Goal: Communication & Community: Answer question/provide support

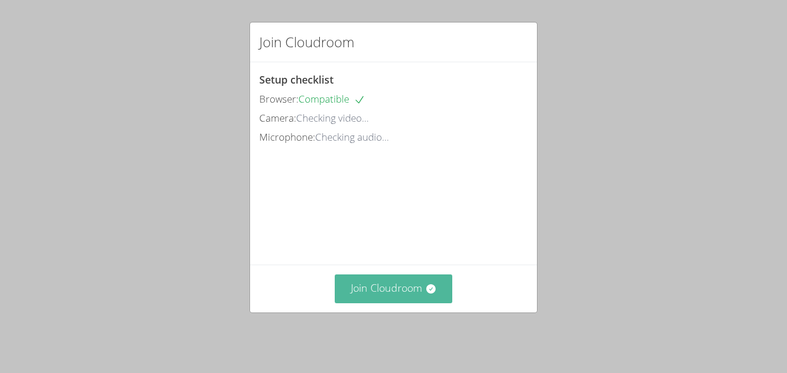
click at [403, 302] on button "Join Cloudroom" at bounding box center [394, 288] width 118 height 28
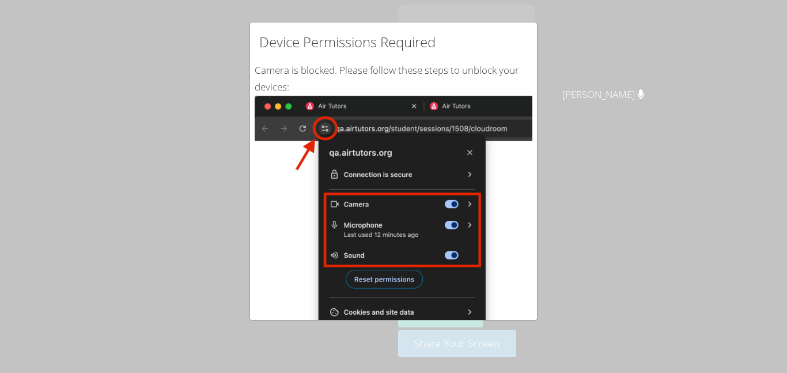
click at [635, 242] on div "Device Permissions Required Camera is blocked . Please follow these steps to un…" at bounding box center [393, 186] width 787 height 373
click at [691, 263] on div "Device Permissions Required Camera is blocked . Please follow these steps to un…" at bounding box center [393, 186] width 787 height 373
click at [286, 219] on img at bounding box center [394, 226] width 278 height 260
click at [263, 241] on img at bounding box center [394, 226] width 278 height 260
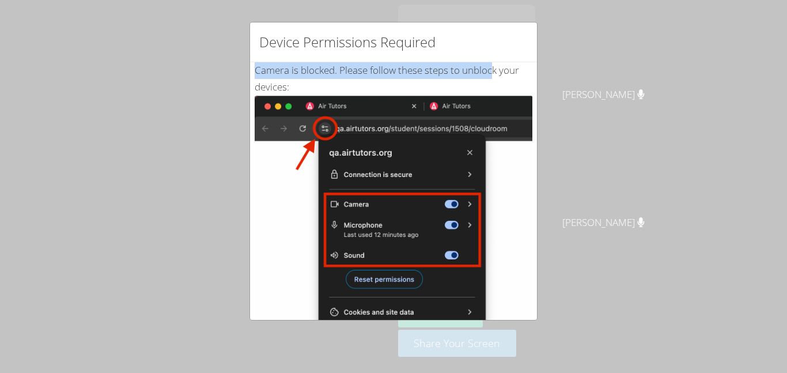
drag, startPoint x: 529, startPoint y: 31, endPoint x: 496, endPoint y: 74, distance: 54.6
click at [496, 74] on div "Device Permissions Required Camera is blocked . Please follow these steps to un…" at bounding box center [393, 171] width 288 height 298
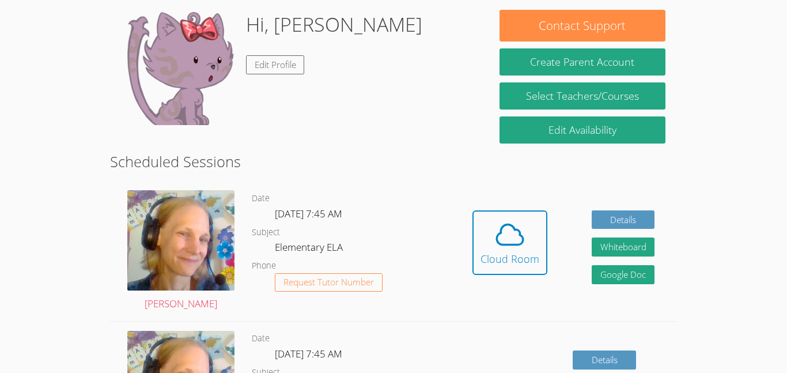
scroll to position [122, 0]
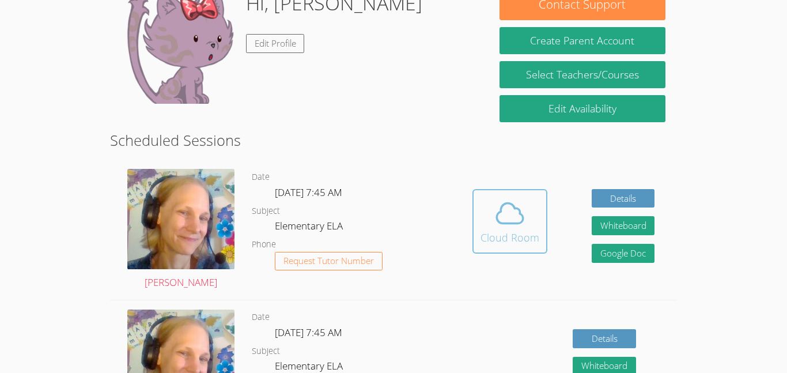
click at [472, 229] on button "Cloud Room" at bounding box center [509, 221] width 75 height 65
click at [506, 219] on icon at bounding box center [510, 213] width 32 height 32
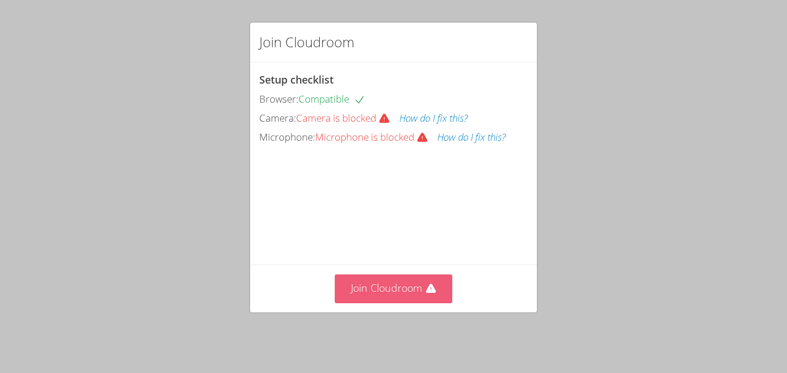
click at [405, 298] on button "Join Cloudroom" at bounding box center [394, 288] width 118 height 28
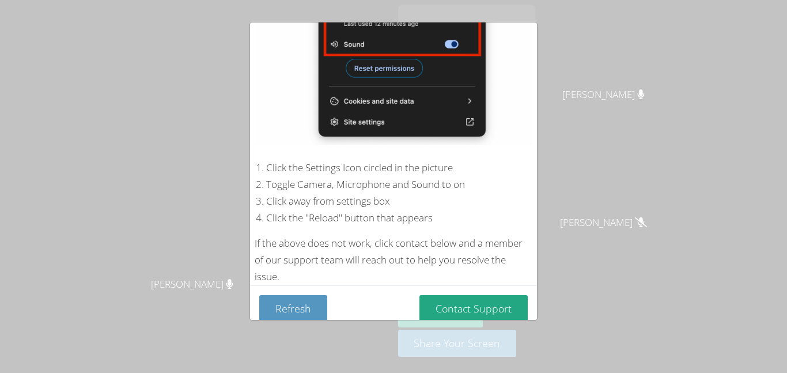
scroll to position [222, 0]
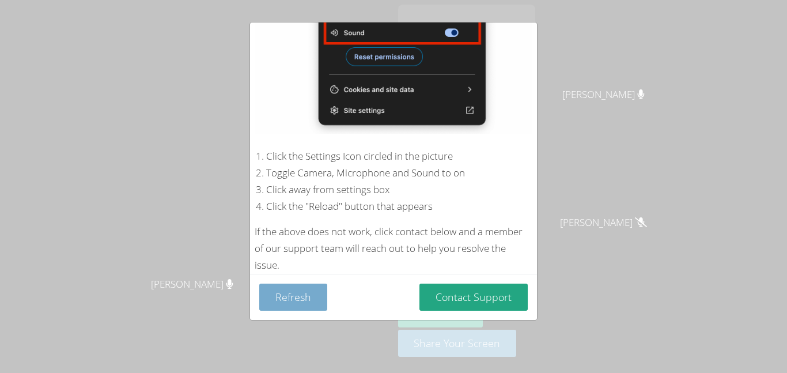
click at [293, 305] on button "Refresh" at bounding box center [293, 296] width 68 height 27
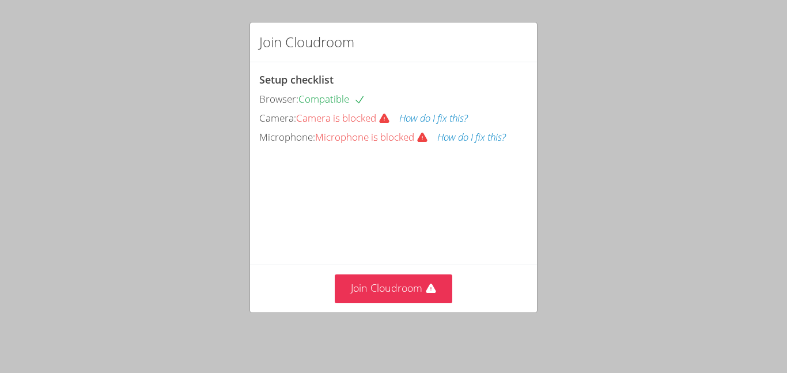
click at [419, 119] on button "How do I fix this?" at bounding box center [433, 118] width 69 height 17
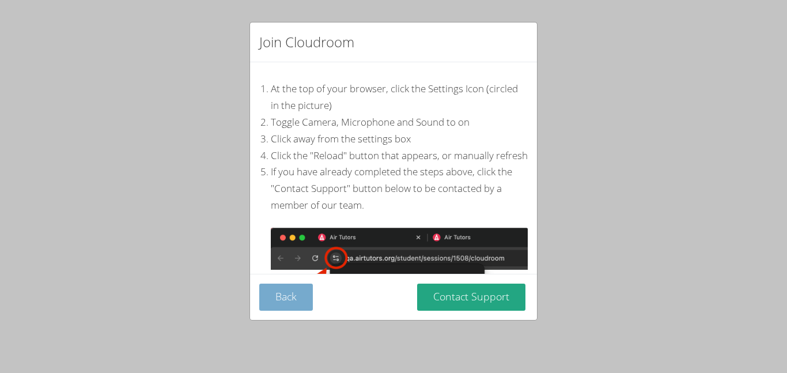
click at [282, 295] on button "Back" at bounding box center [286, 296] width 54 height 27
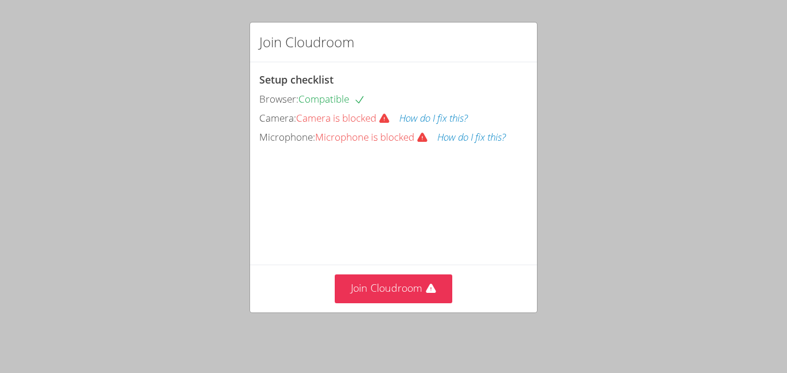
click at [482, 134] on button "How do I fix this?" at bounding box center [471, 137] width 69 height 17
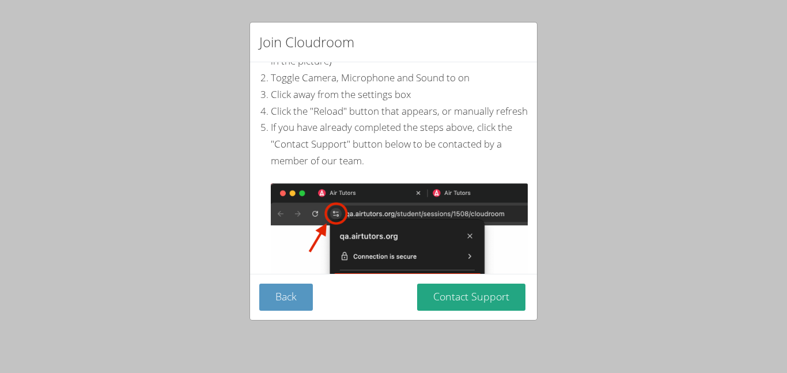
scroll to position [47, 0]
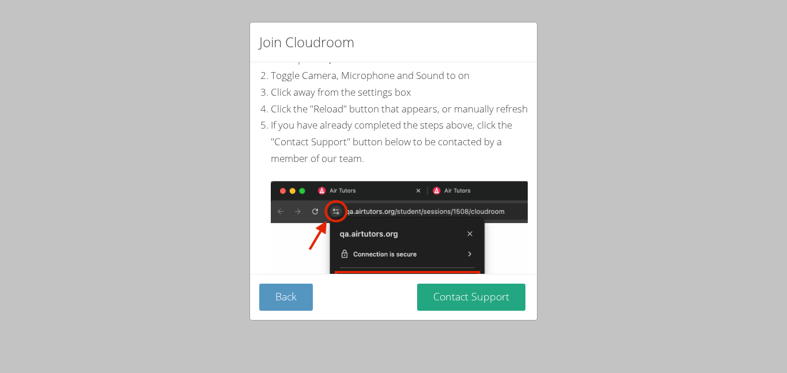
click at [238, 316] on div "Join Cloudroom At the top of your browser, click the Settings Icon (circled in …" at bounding box center [393, 186] width 787 height 373
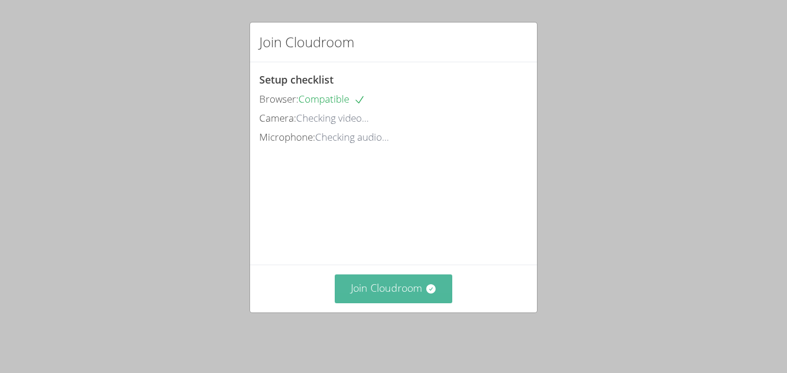
click at [385, 302] on button "Join Cloudroom" at bounding box center [394, 288] width 118 height 28
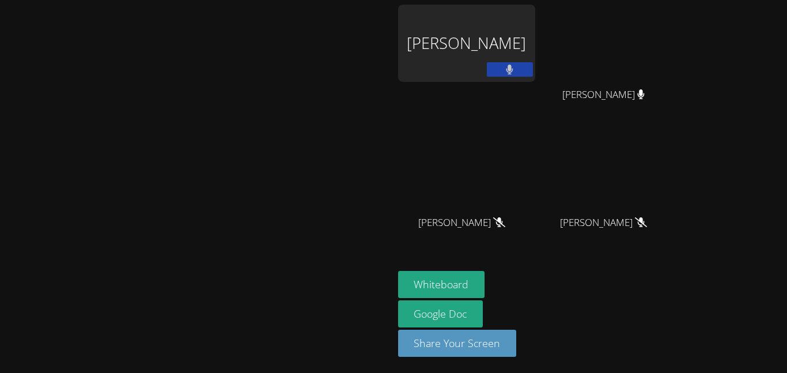
click at [283, 271] on video at bounding box center [196, 163] width 173 height 216
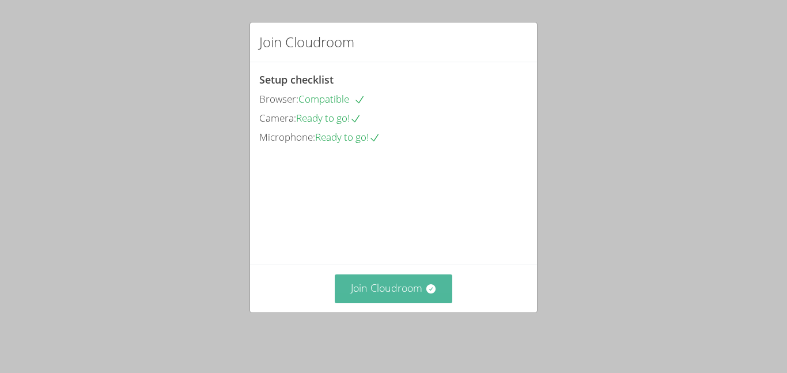
click at [365, 298] on button "Join Cloudroom" at bounding box center [394, 288] width 118 height 28
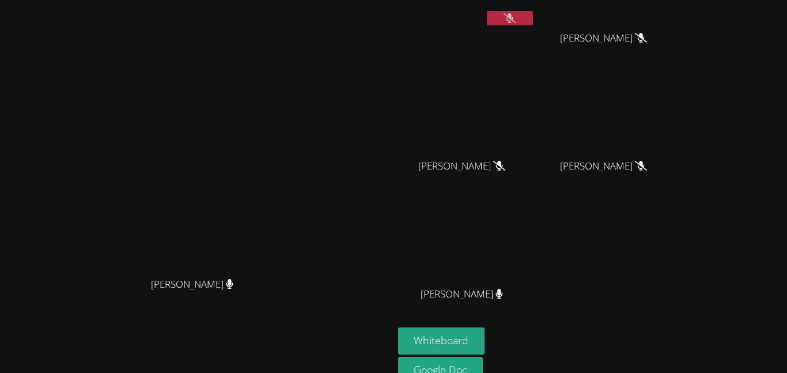
scroll to position [59, 0]
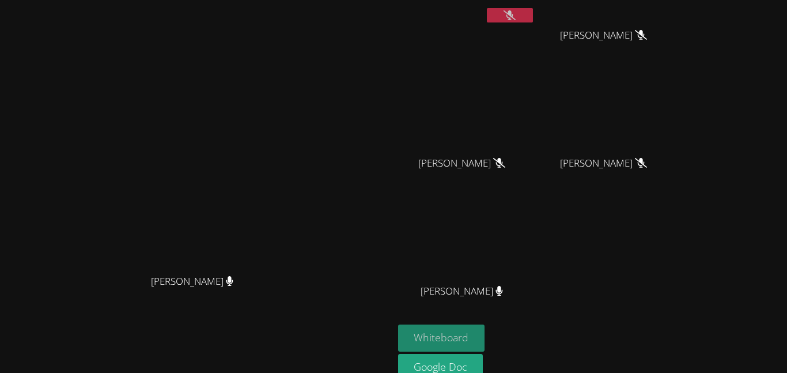
click at [485, 342] on button "Whiteboard" at bounding box center [441, 337] width 87 height 27
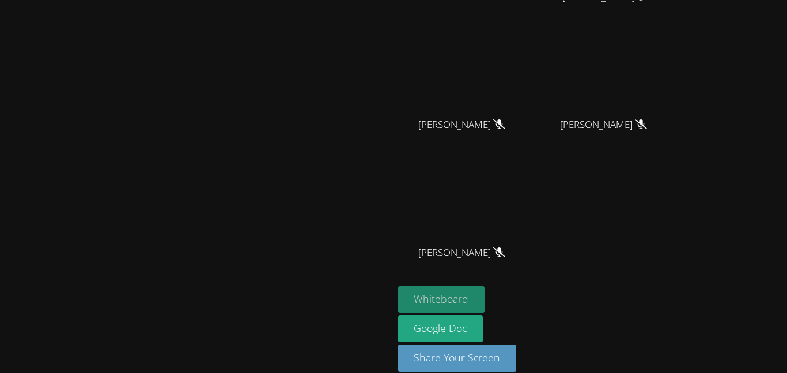
scroll to position [94, 0]
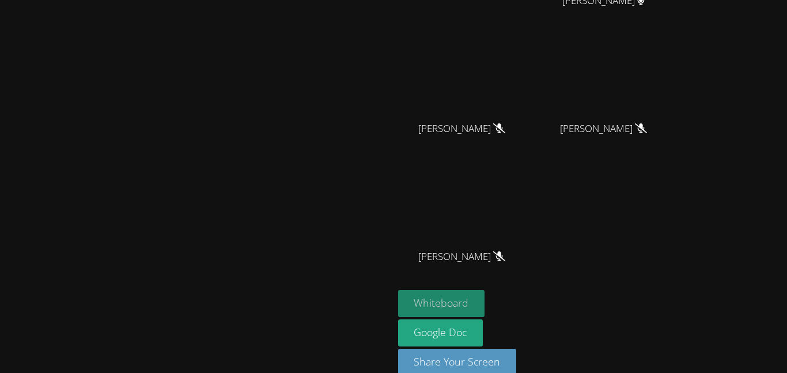
click at [485, 298] on button "Whiteboard" at bounding box center [441, 303] width 87 height 27
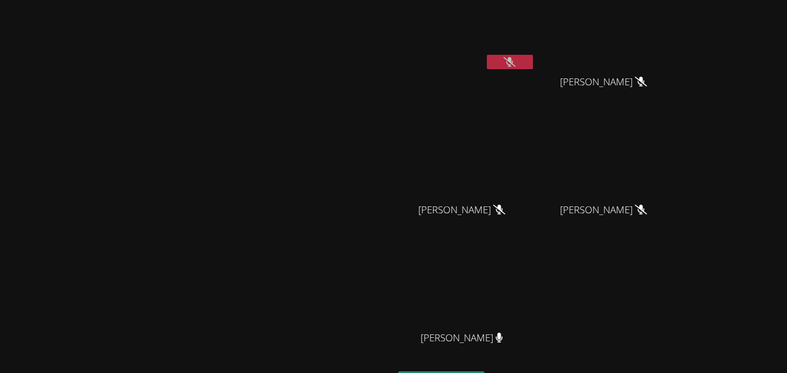
scroll to position [0, 0]
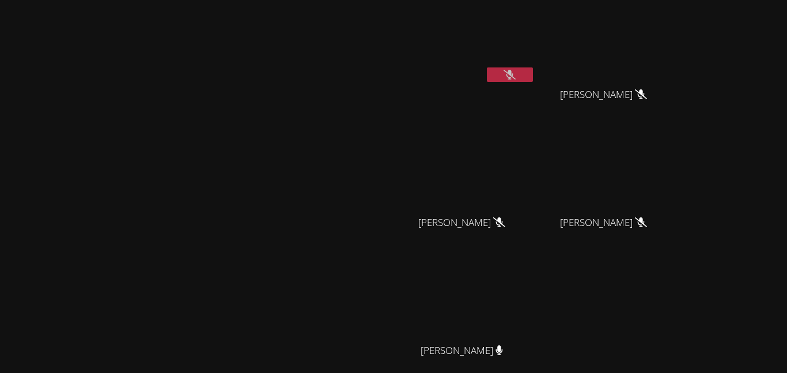
click at [535, 46] on video at bounding box center [466, 43] width 137 height 77
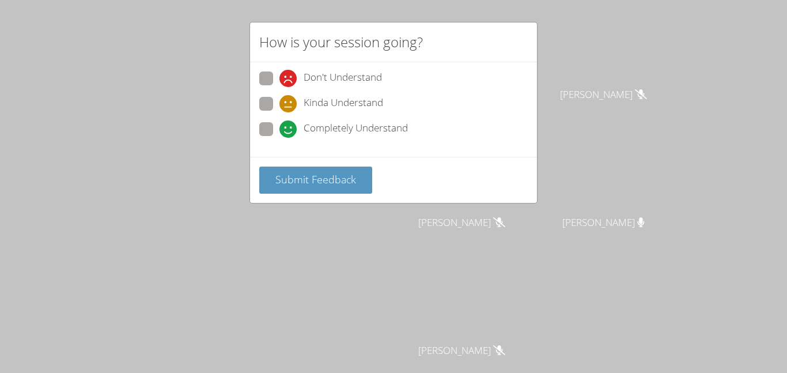
click at [279, 138] on span at bounding box center [279, 138] width 0 height 0
click at [279, 132] on input "Completely Understand" at bounding box center [284, 127] width 10 height 10
radio input "true"
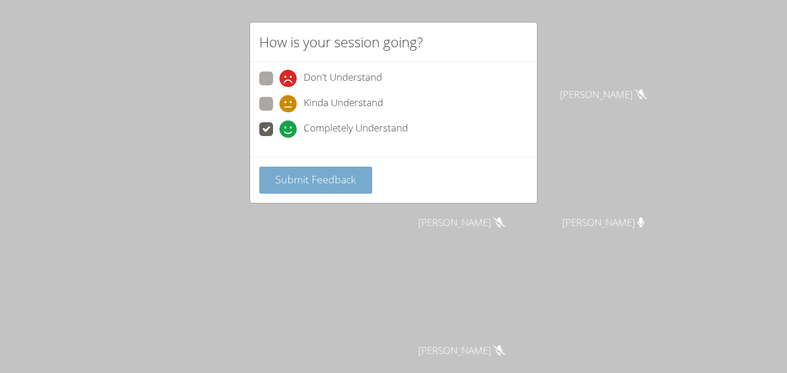
click at [296, 175] on span "Submit Feedback" at bounding box center [315, 179] width 81 height 14
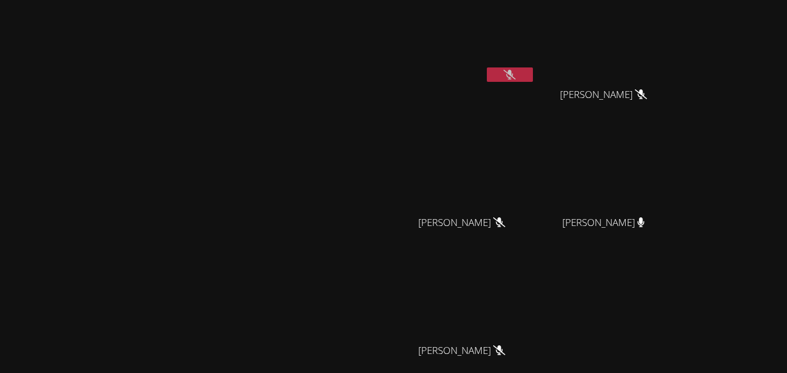
click at [535, 248] on div "[PERSON_NAME]" at bounding box center [466, 233] width 137 height 46
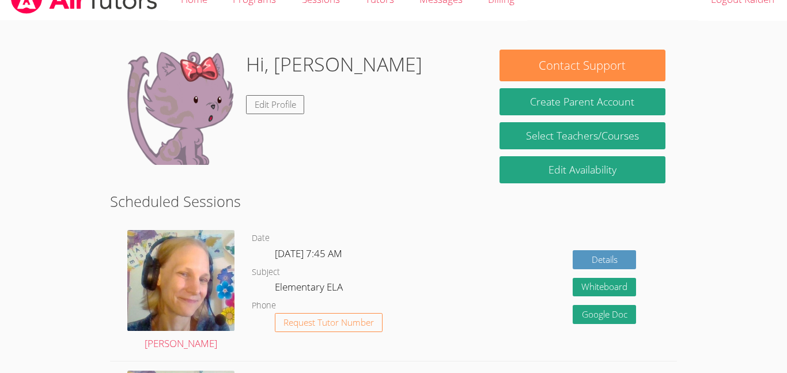
scroll to position [19, 0]
